Goal: Transaction & Acquisition: Register for event/course

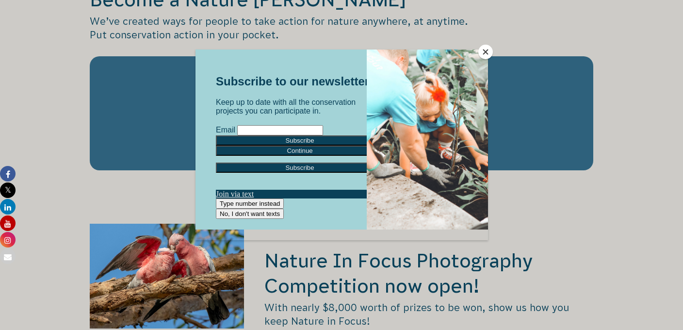
scroll to position [1541, 0]
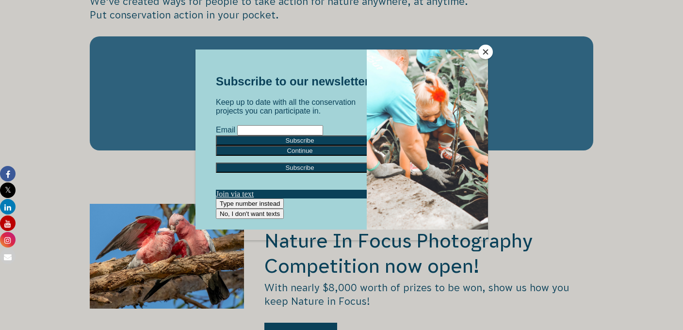
click at [487, 52] on button "Close" at bounding box center [485, 52] width 15 height 15
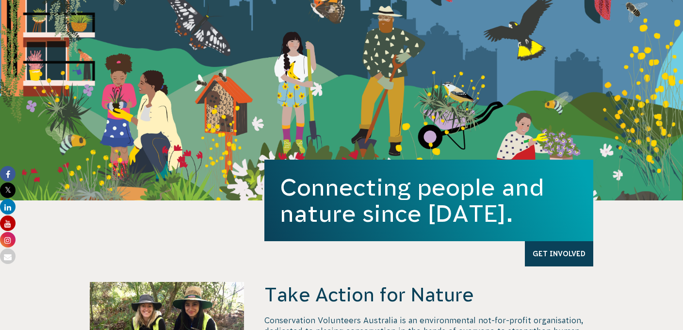
scroll to position [0, 0]
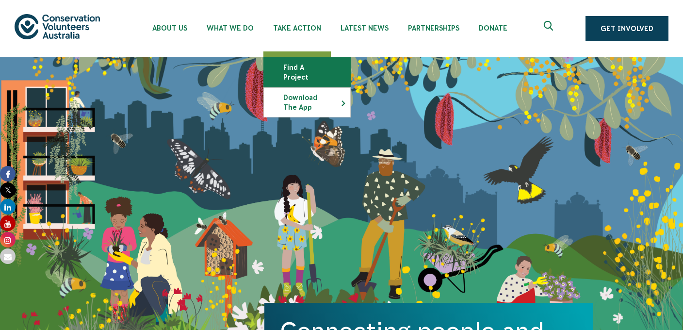
click at [320, 71] on link "Find a project" at bounding box center [307, 72] width 86 height 29
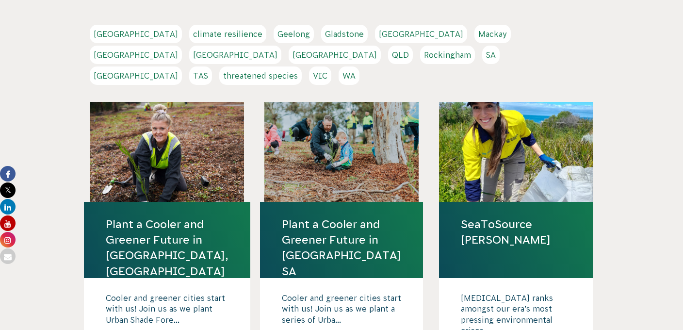
scroll to position [205, 0]
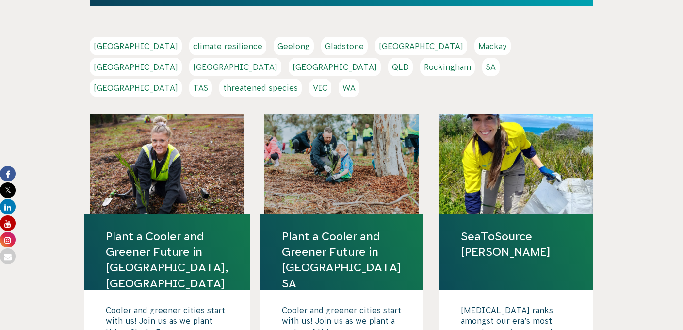
click at [331, 79] on link "VIC" at bounding box center [320, 88] width 22 height 18
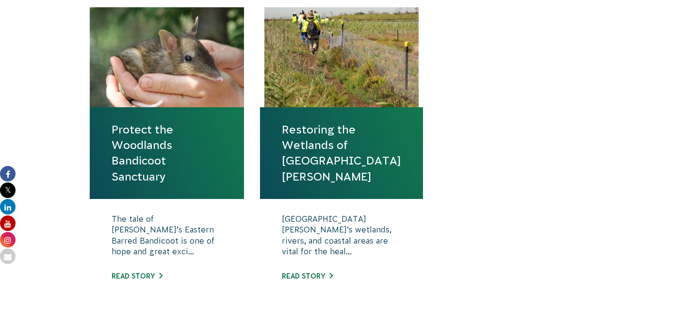
scroll to position [367, 0]
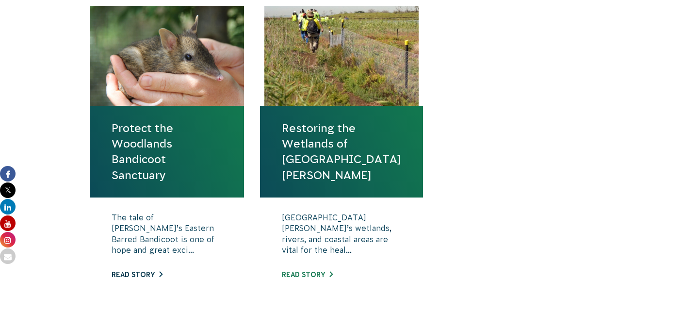
click at [146, 275] on link "Read story" at bounding box center [137, 275] width 51 height 8
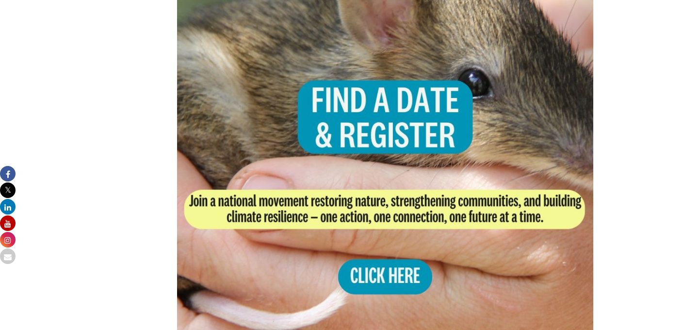
scroll to position [1917, 0]
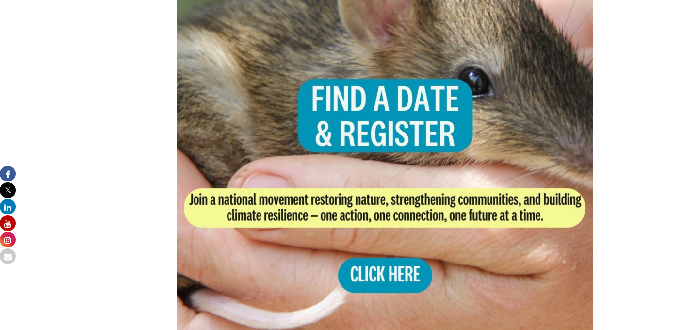
click at [405, 261] on img at bounding box center [385, 141] width 416 height 416
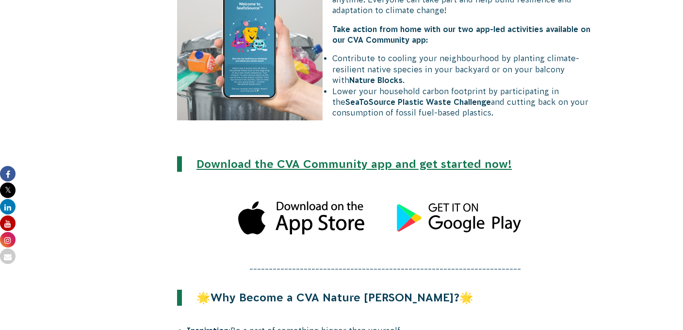
scroll to position [2348, 0]
